Goal: Task Accomplishment & Management: Manage account settings

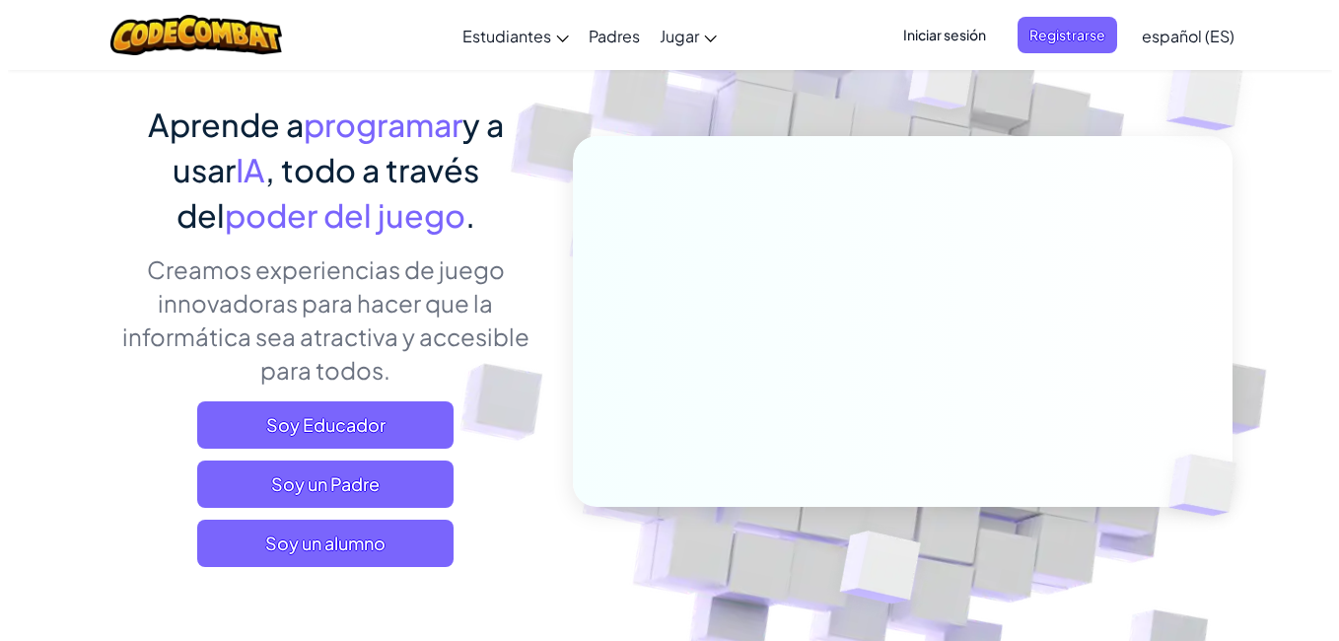
scroll to position [158, 0]
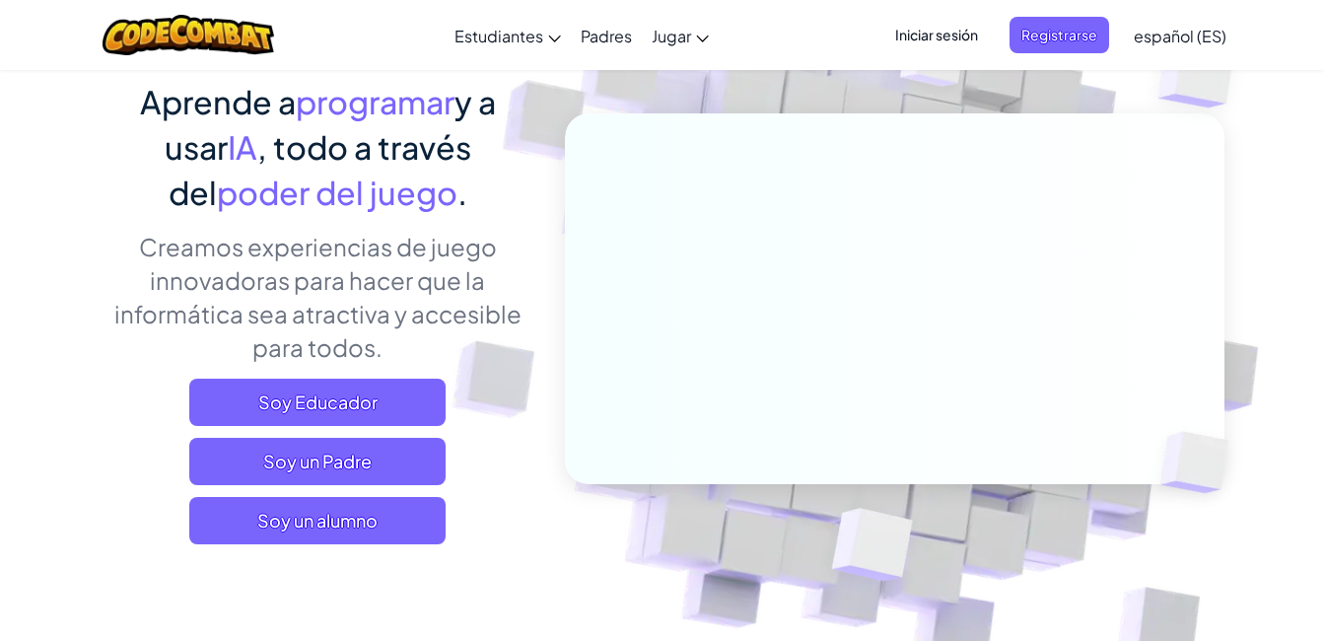
click at [920, 41] on span "Iniciar sesión" at bounding box center [937, 35] width 107 height 36
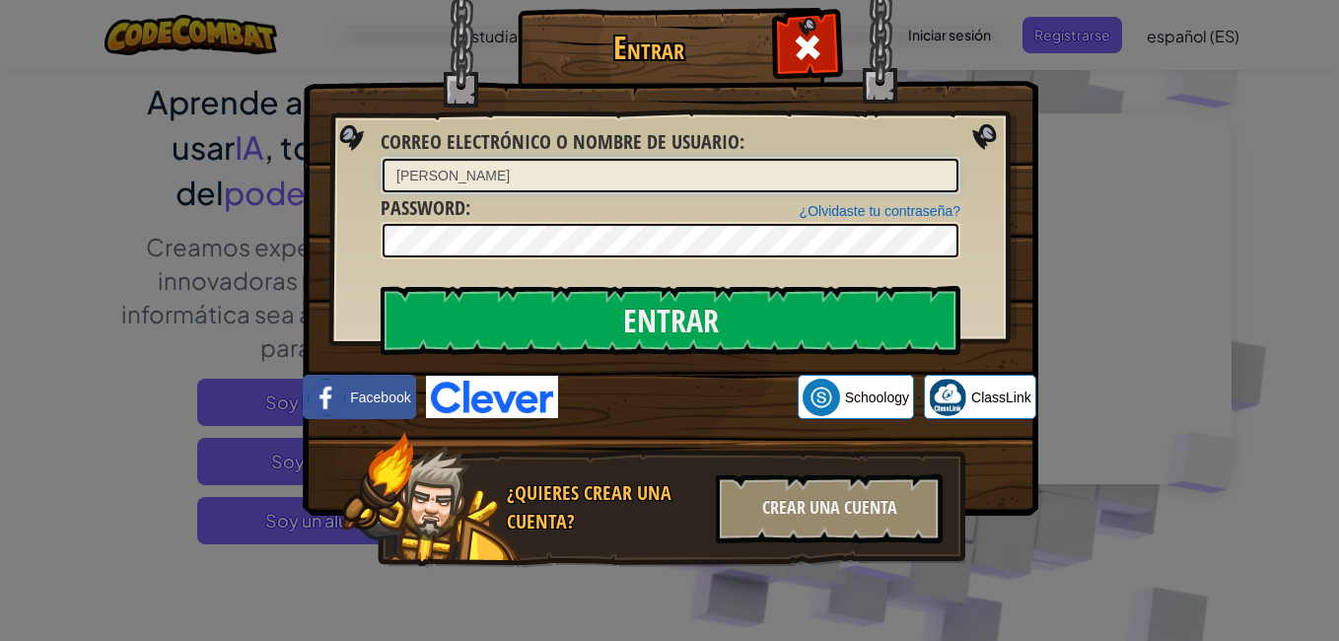
type input "[PERSON_NAME]"
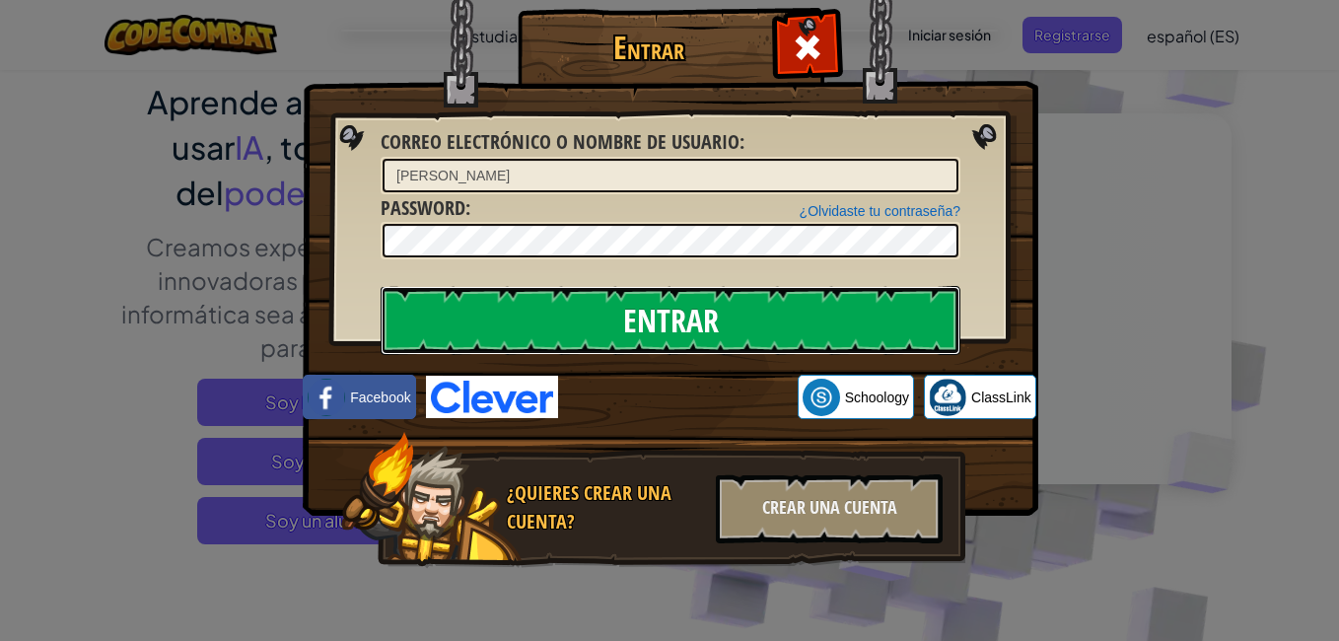
click at [476, 290] on input "Entrar" at bounding box center [671, 320] width 580 height 69
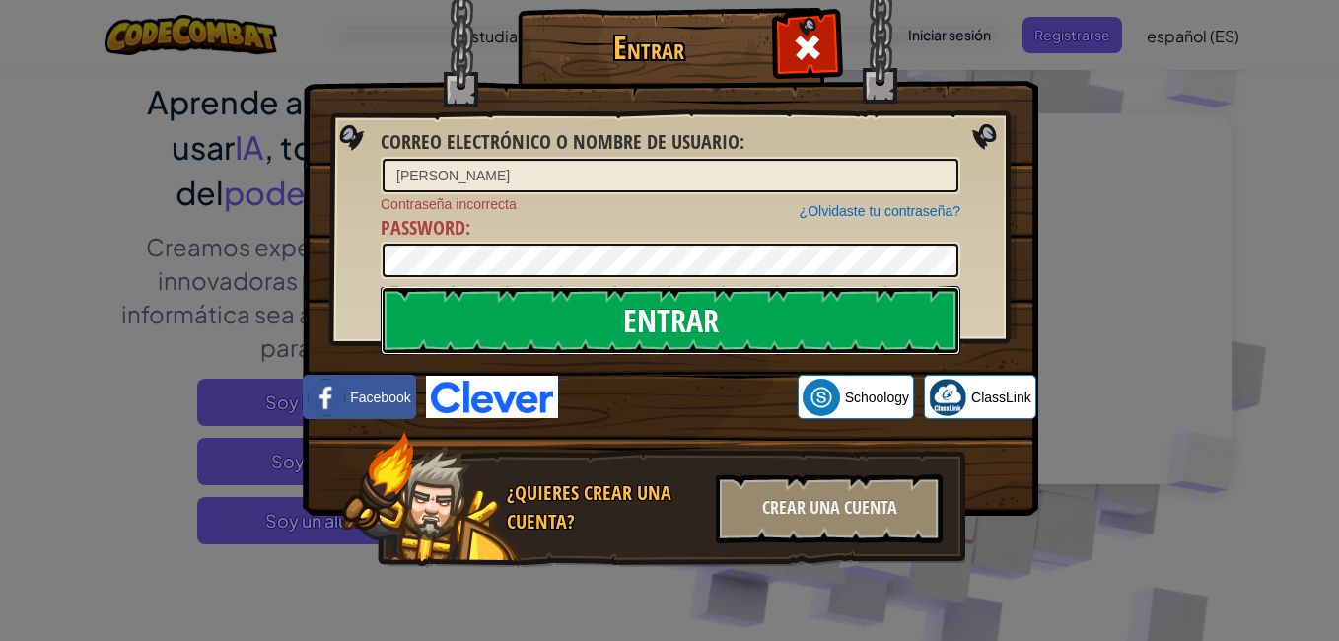
click at [722, 315] on input "Entrar" at bounding box center [671, 320] width 580 height 69
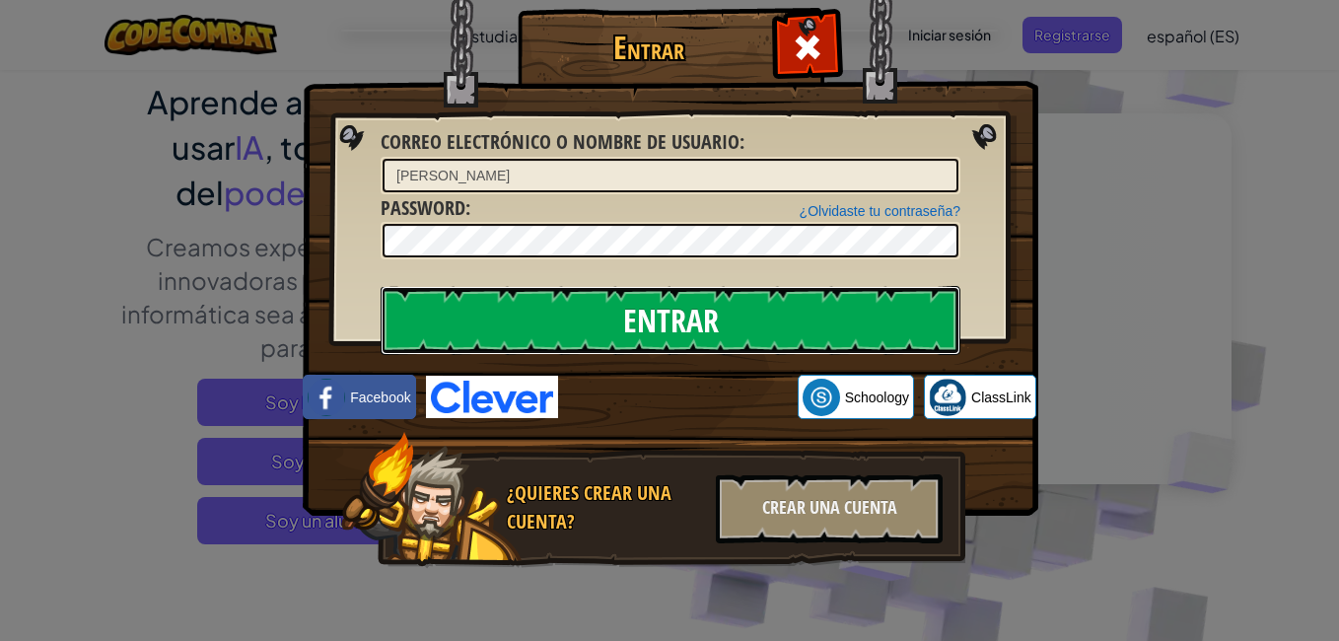
click at [722, 315] on input "Entrar" at bounding box center [671, 320] width 580 height 69
